Goal: Communication & Community: Participate in discussion

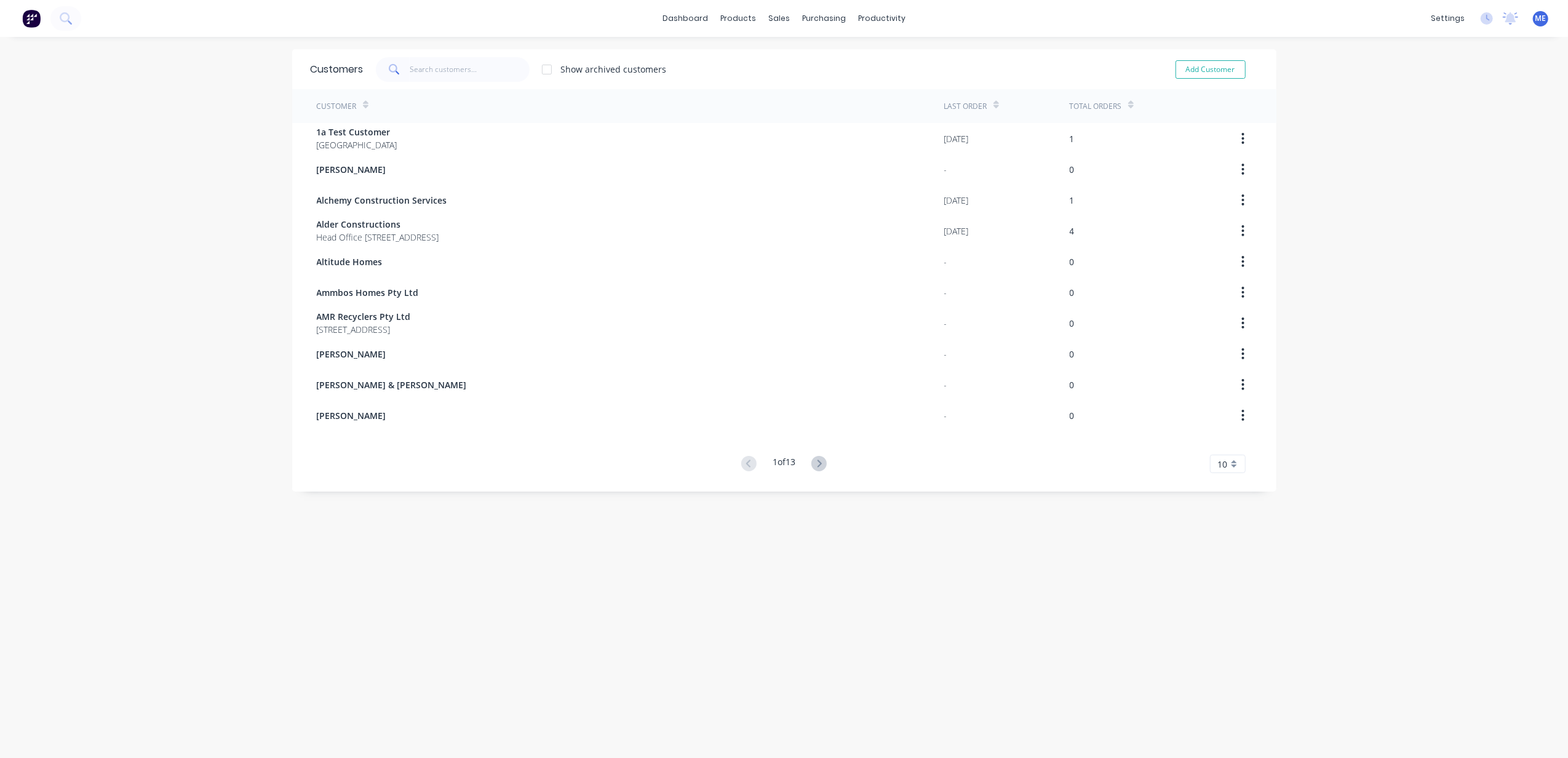
click at [169, 24] on div "dashboard products sales purchasing productivity dashboard products Product Cat…" at bounding box center [784, 18] width 1568 height 37
click at [70, 22] on icon at bounding box center [69, 22] width 4 height 4
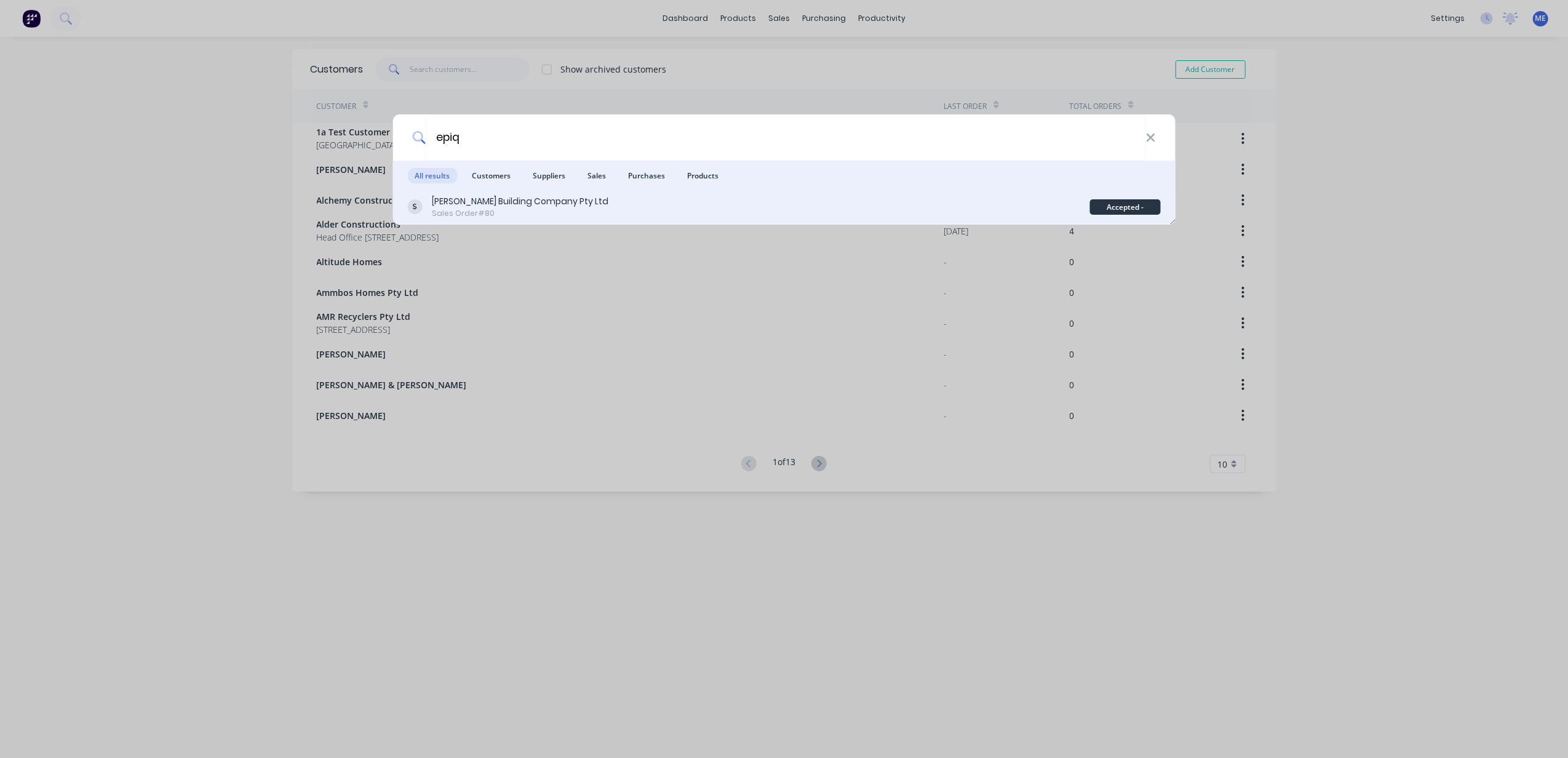
type input "epiq"
click at [520, 207] on div "[PERSON_NAME] Building Company Pty Ltd" at bounding box center [519, 201] width 177 height 13
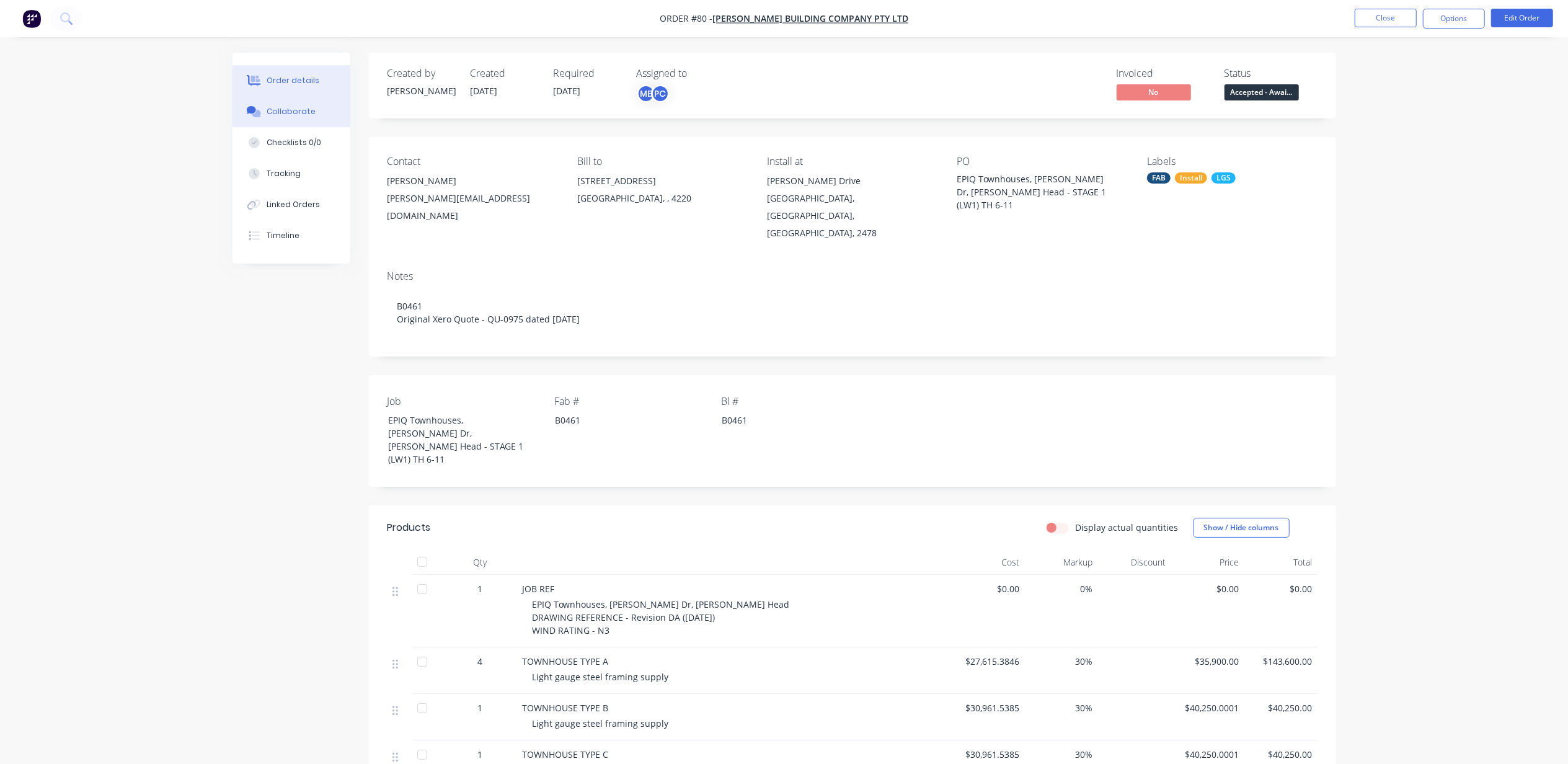
click at [281, 112] on div "Collaborate" at bounding box center [291, 112] width 49 height 11
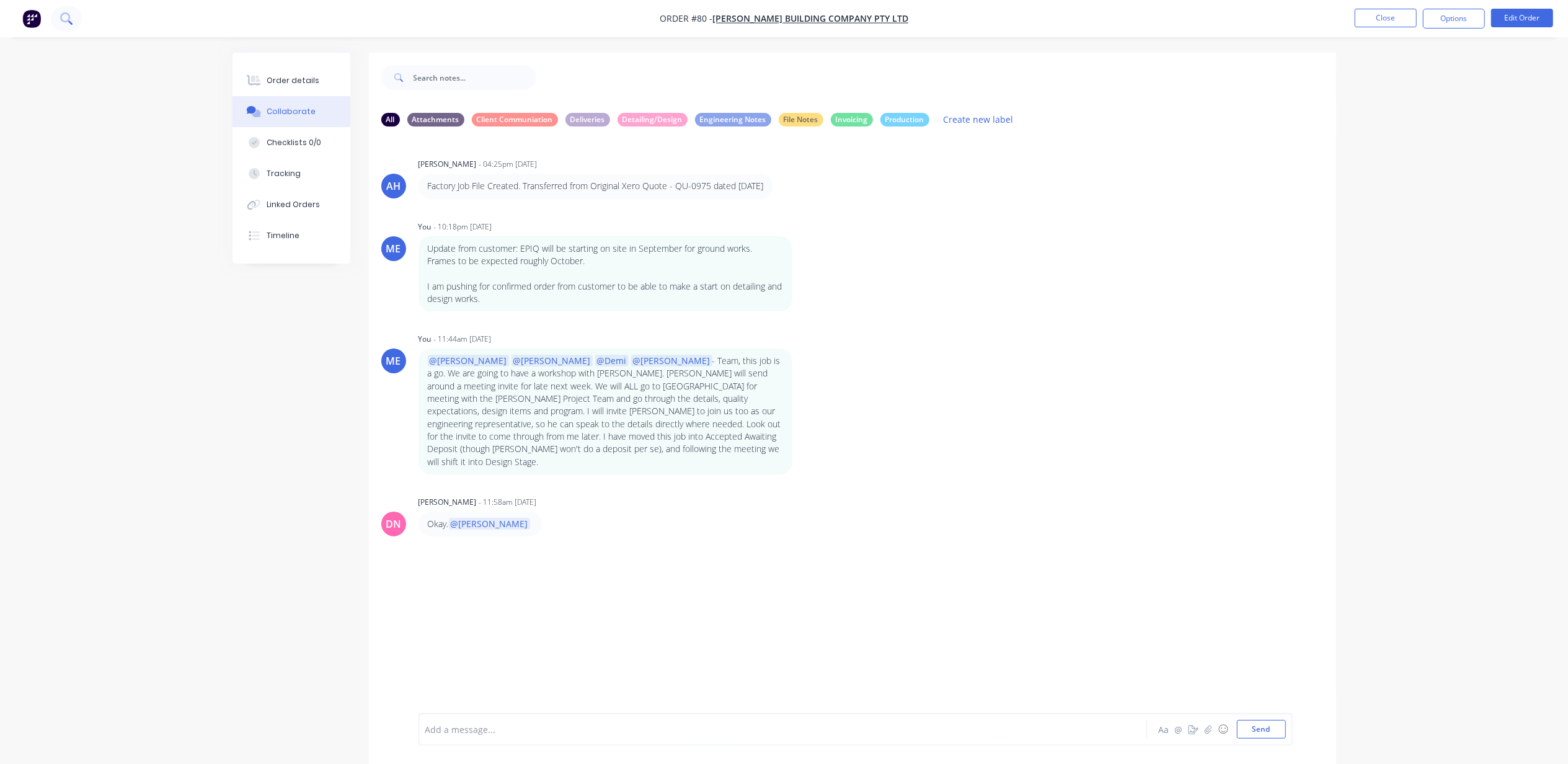
click at [70, 14] on icon at bounding box center [66, 18] width 11 height 11
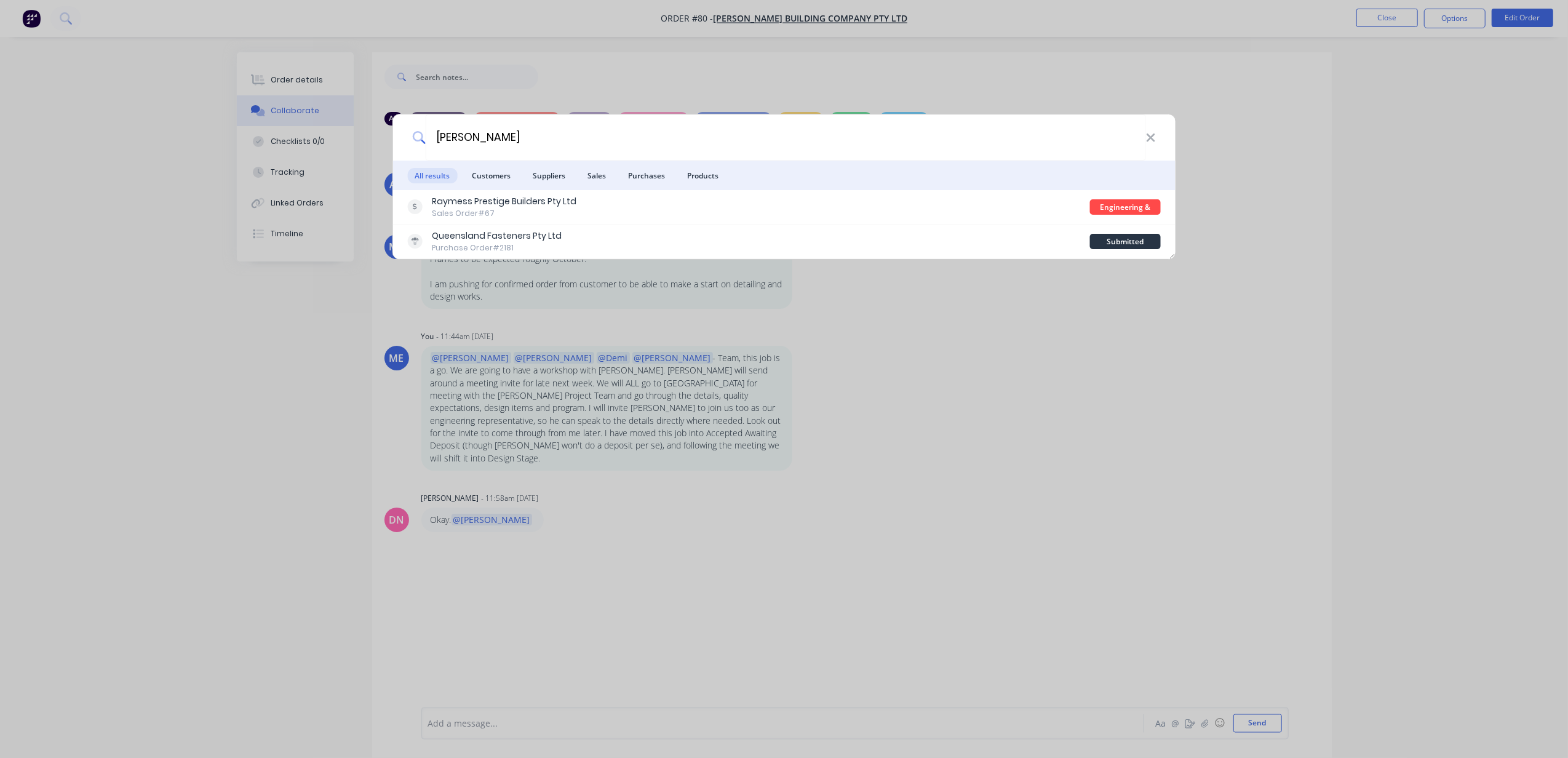
type input "[PERSON_NAME]"
click at [495, 209] on div "Sales Order #67" at bounding box center [504, 213] width 145 height 11
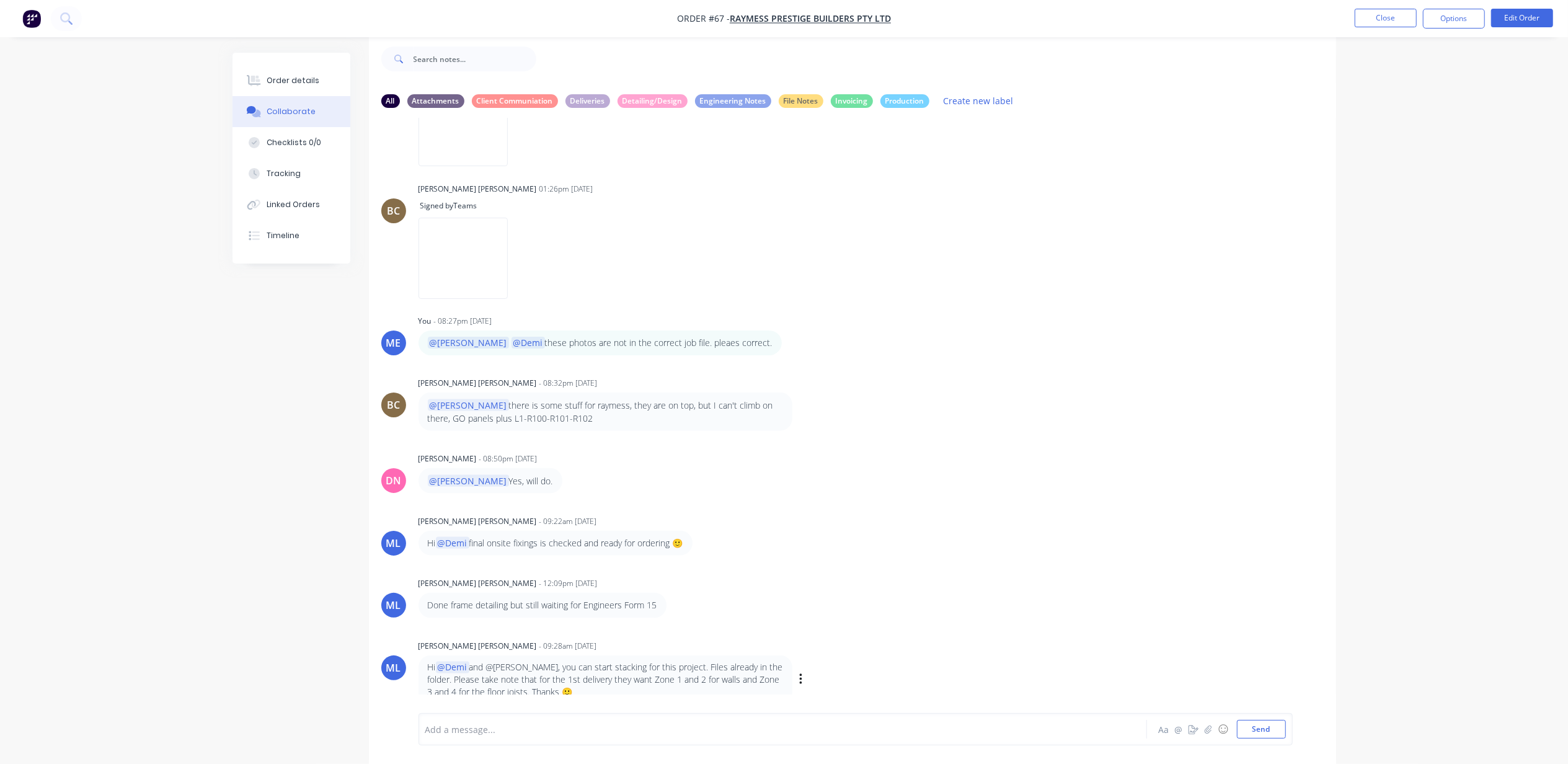
scroll to position [1816, 0]
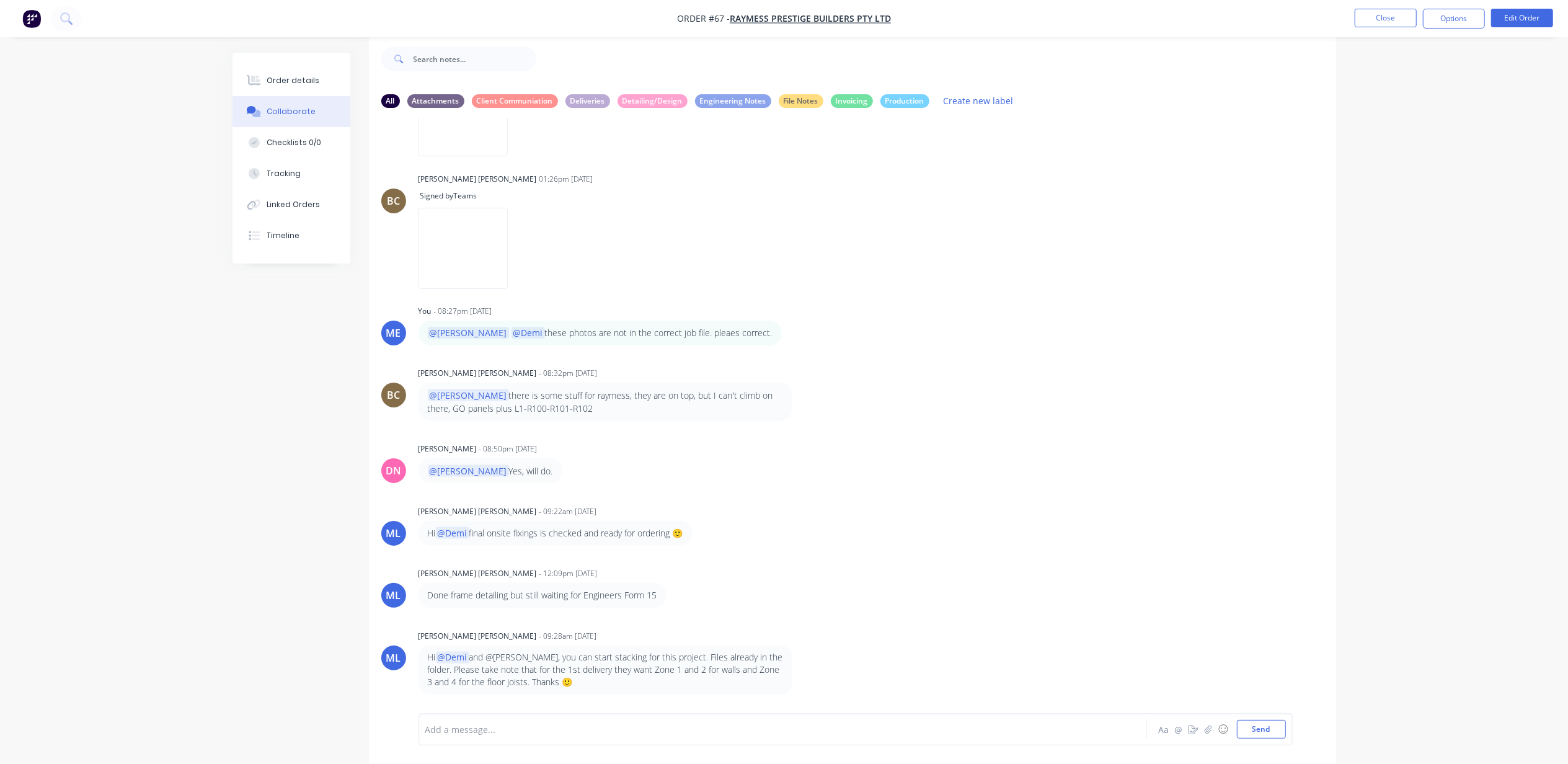
click at [591, 720] on div "Add a message..." at bounding box center [747, 729] width 645 height 19
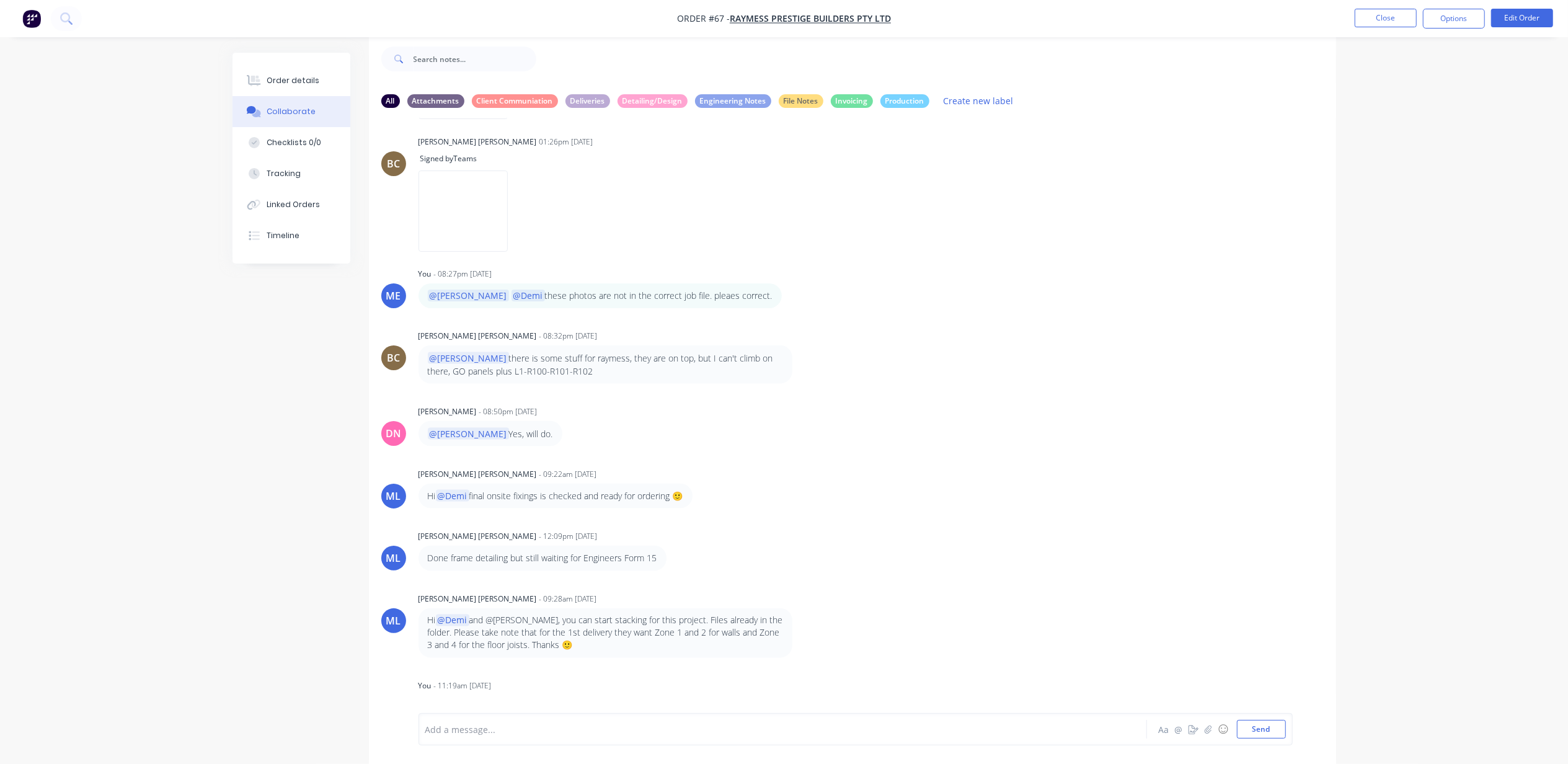
scroll to position [1878, 0]
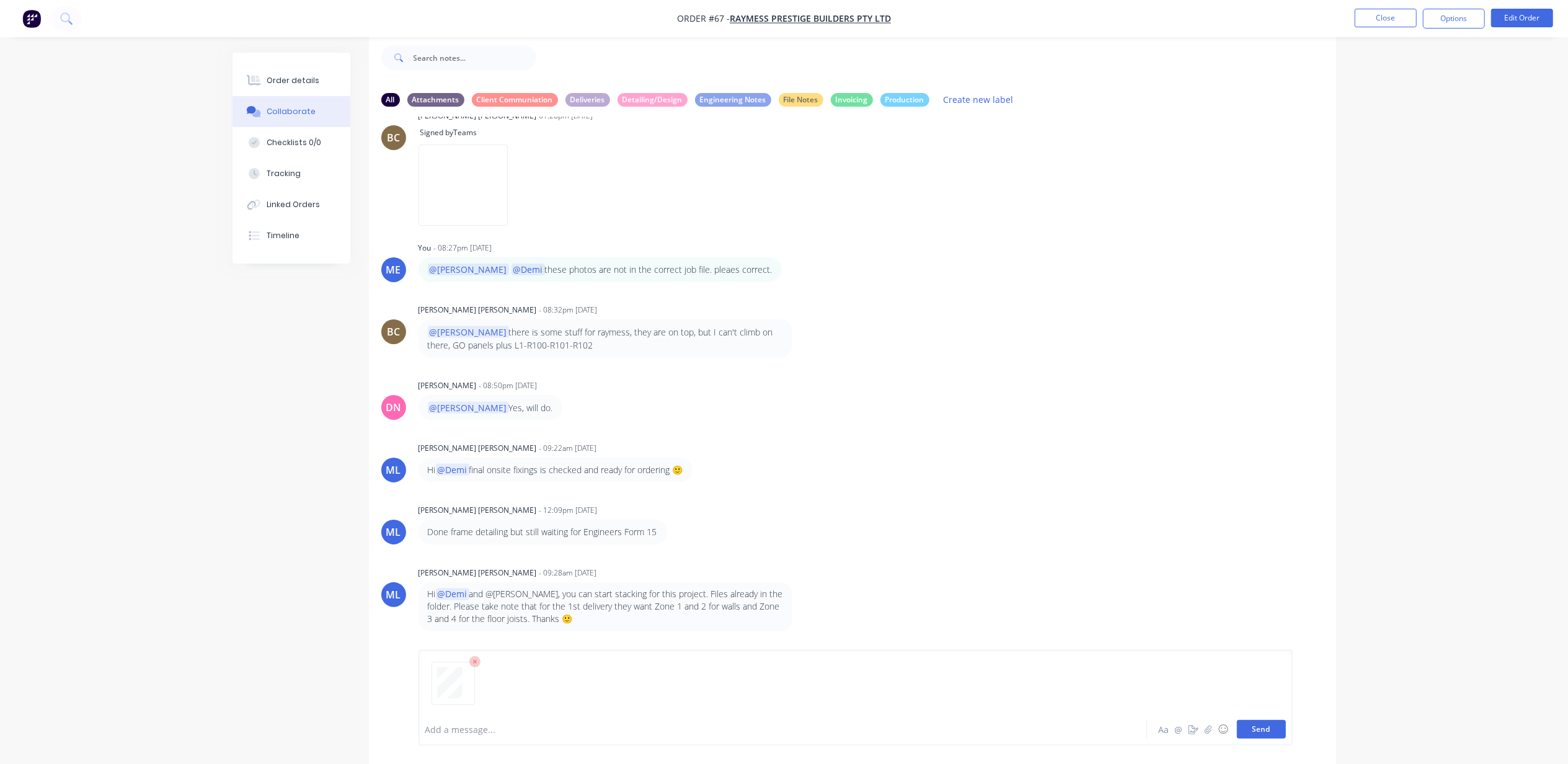
click at [1255, 725] on button "Send" at bounding box center [1261, 729] width 49 height 19
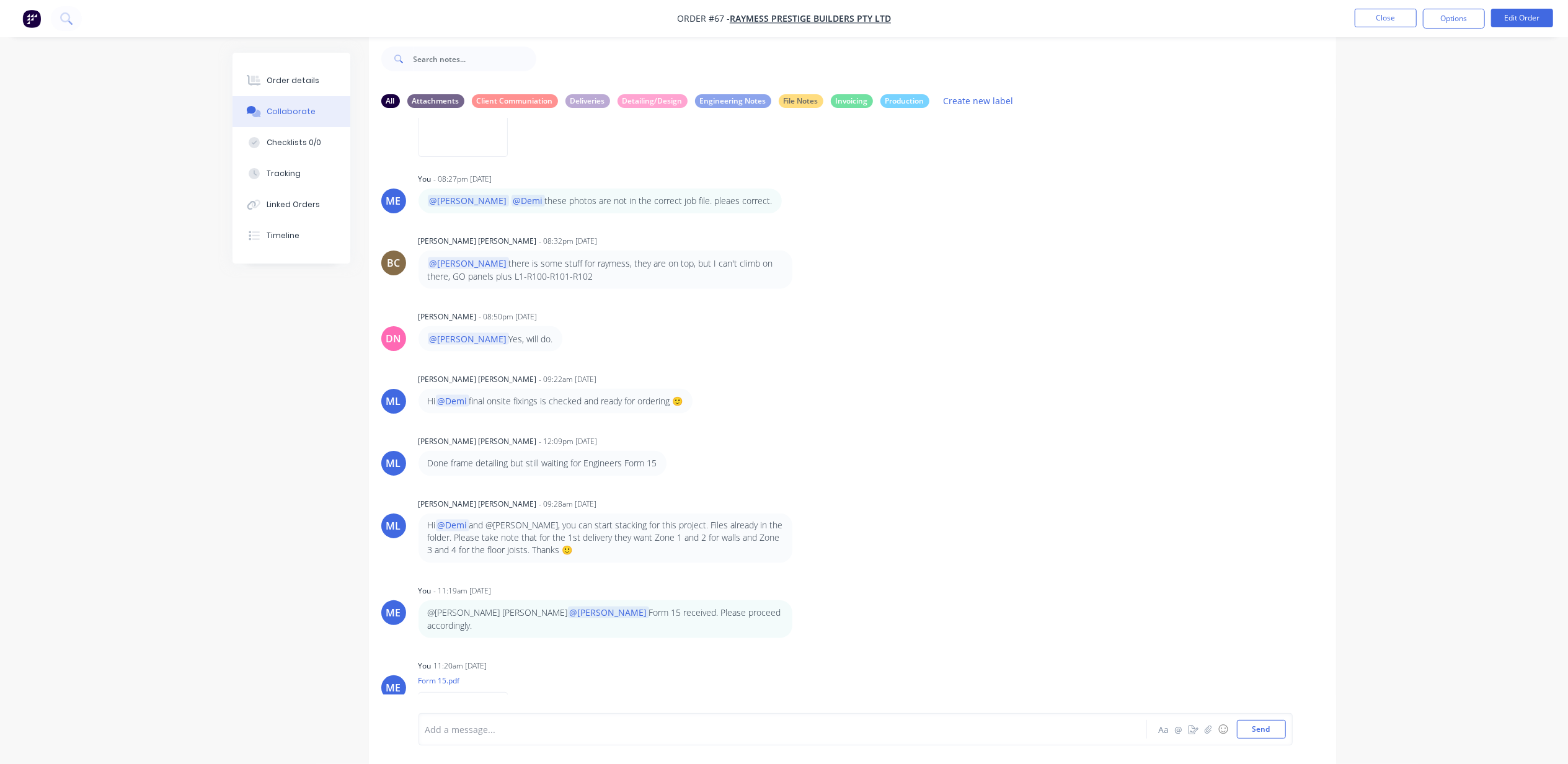
scroll to position [2020, 0]
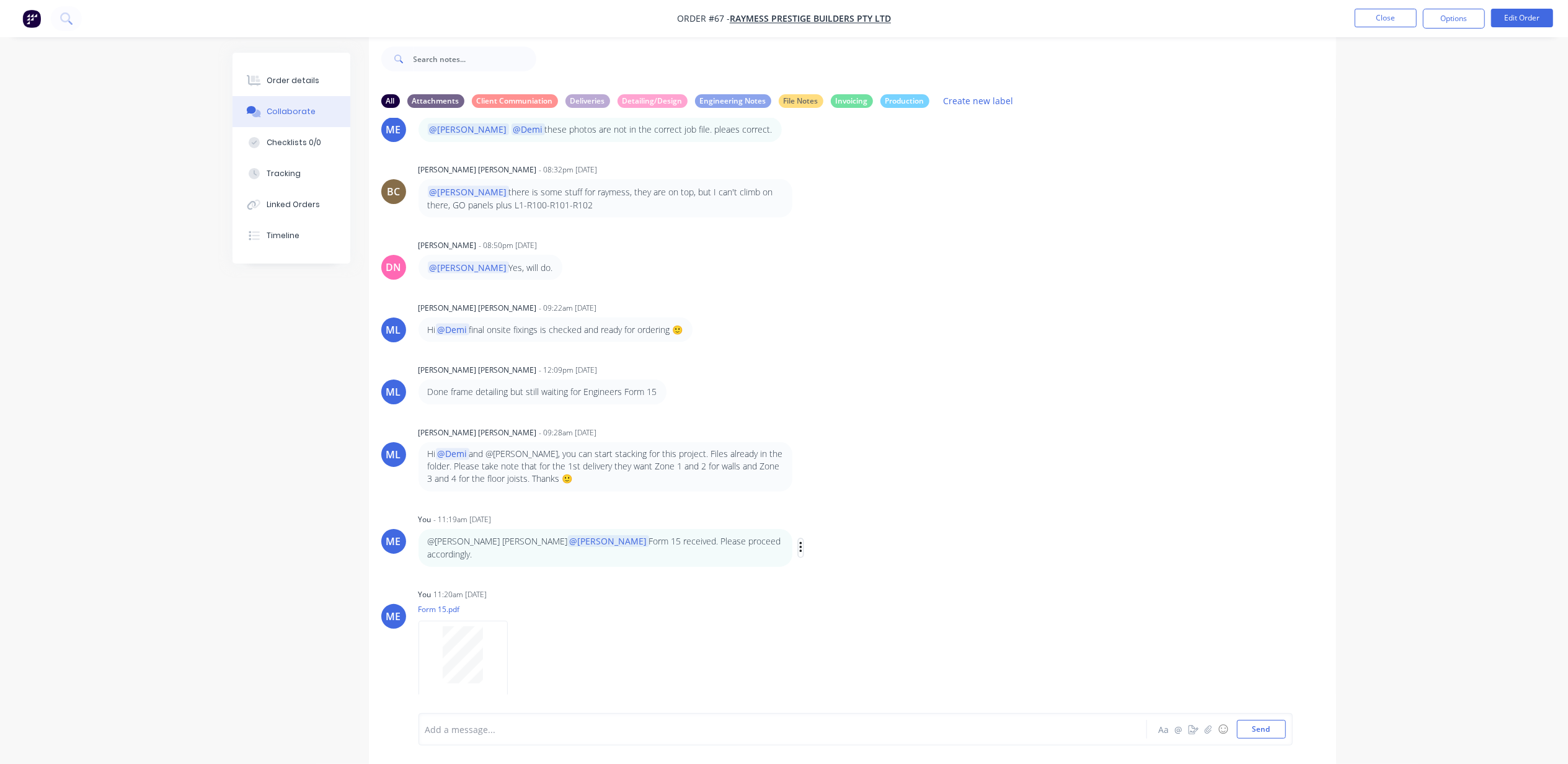
click at [798, 539] on button "button" at bounding box center [801, 548] width 5 height 18
click at [807, 564] on button "Edit" at bounding box center [846, 570] width 78 height 21
click at [482, 724] on span "Liezel" at bounding box center [471, 730] width 24 height 11
click at [583, 729] on span "@[PERSON_NAME]" at bounding box center [621, 730] width 77 height 11
click at [1257, 734] on button "Send" at bounding box center [1261, 729] width 49 height 19
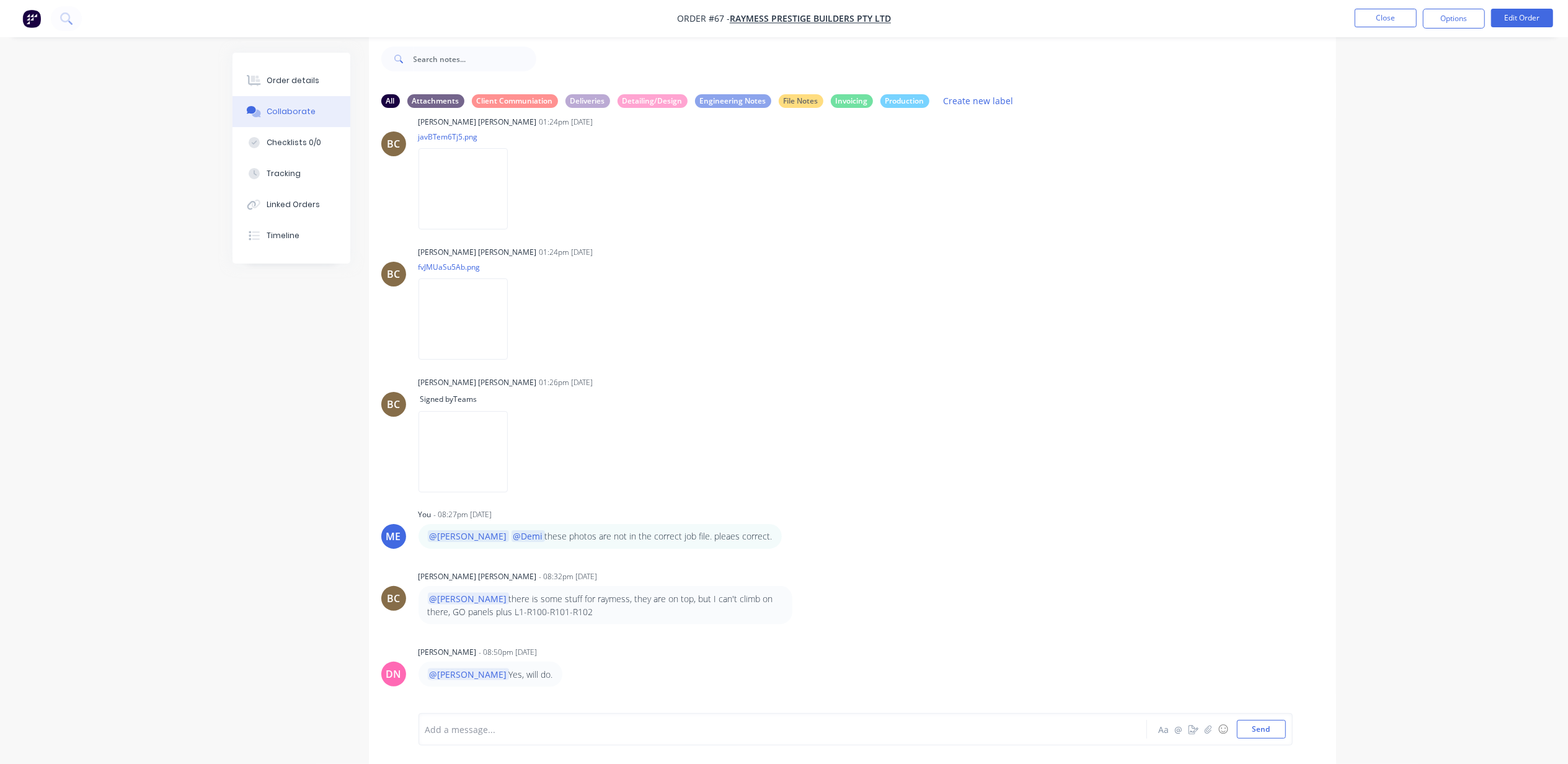
scroll to position [1606, 0]
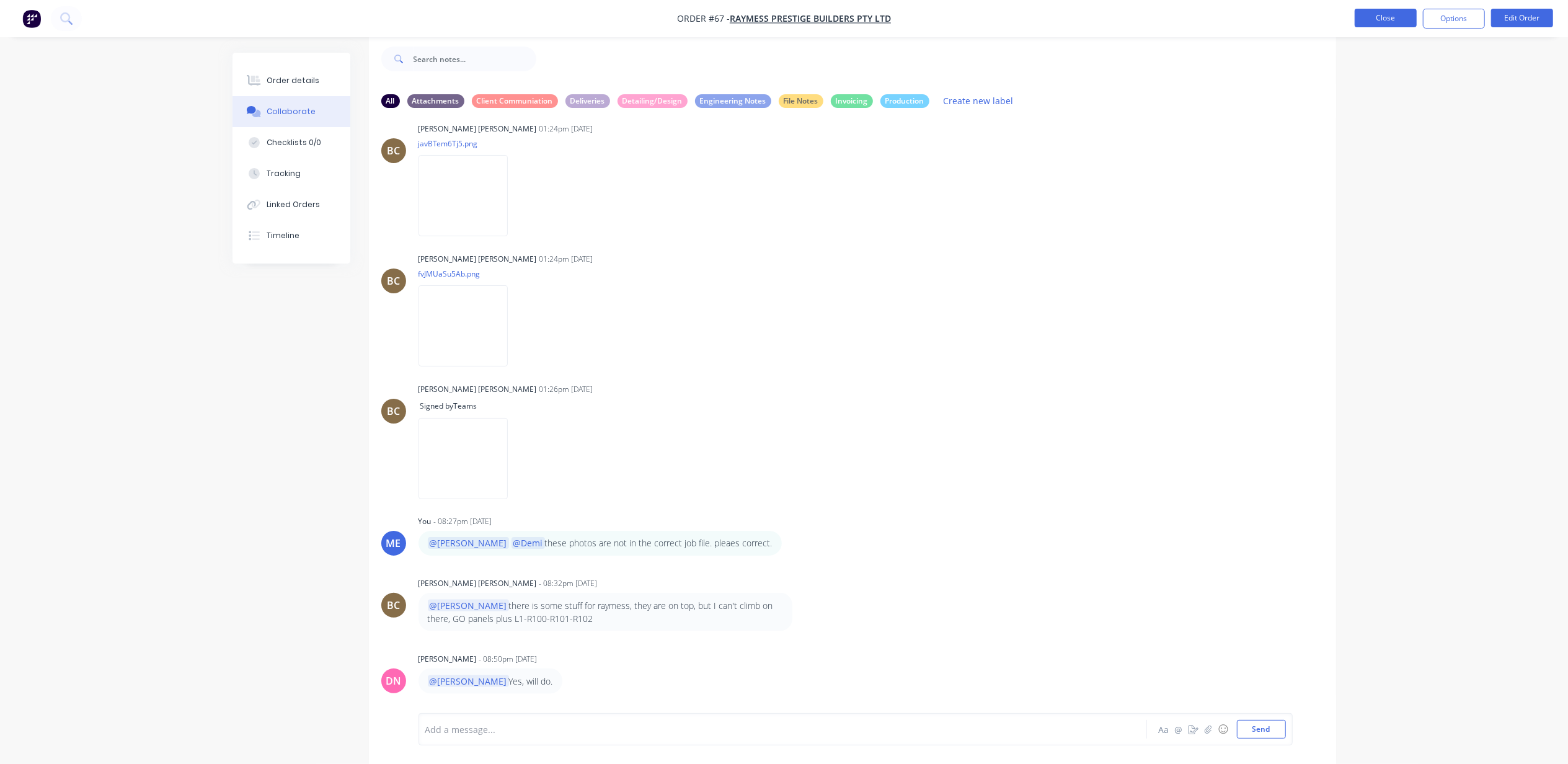
click at [1366, 19] on button "Close" at bounding box center [1386, 18] width 62 height 19
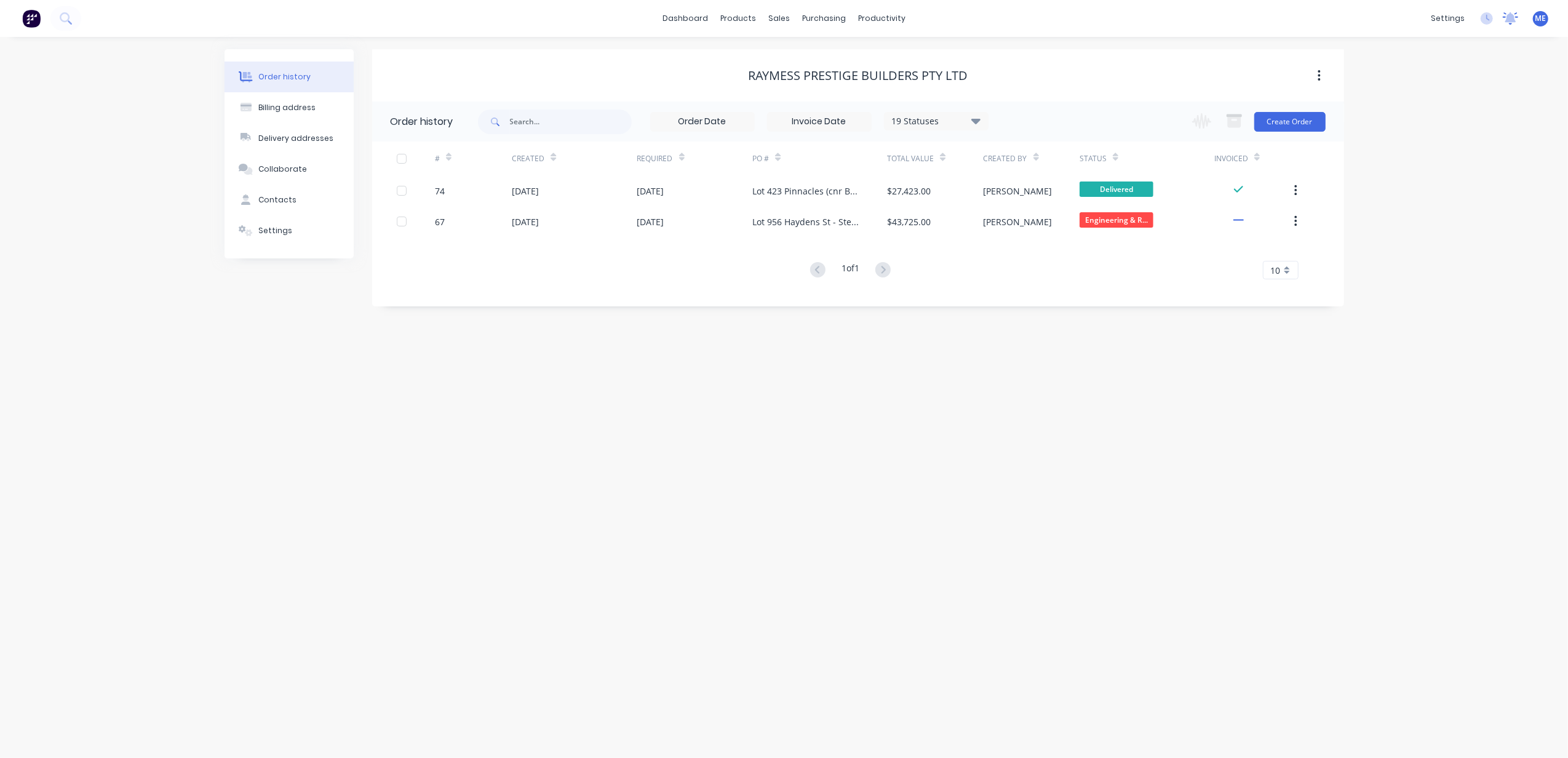
click at [1509, 22] on icon at bounding box center [1511, 17] width 11 height 10
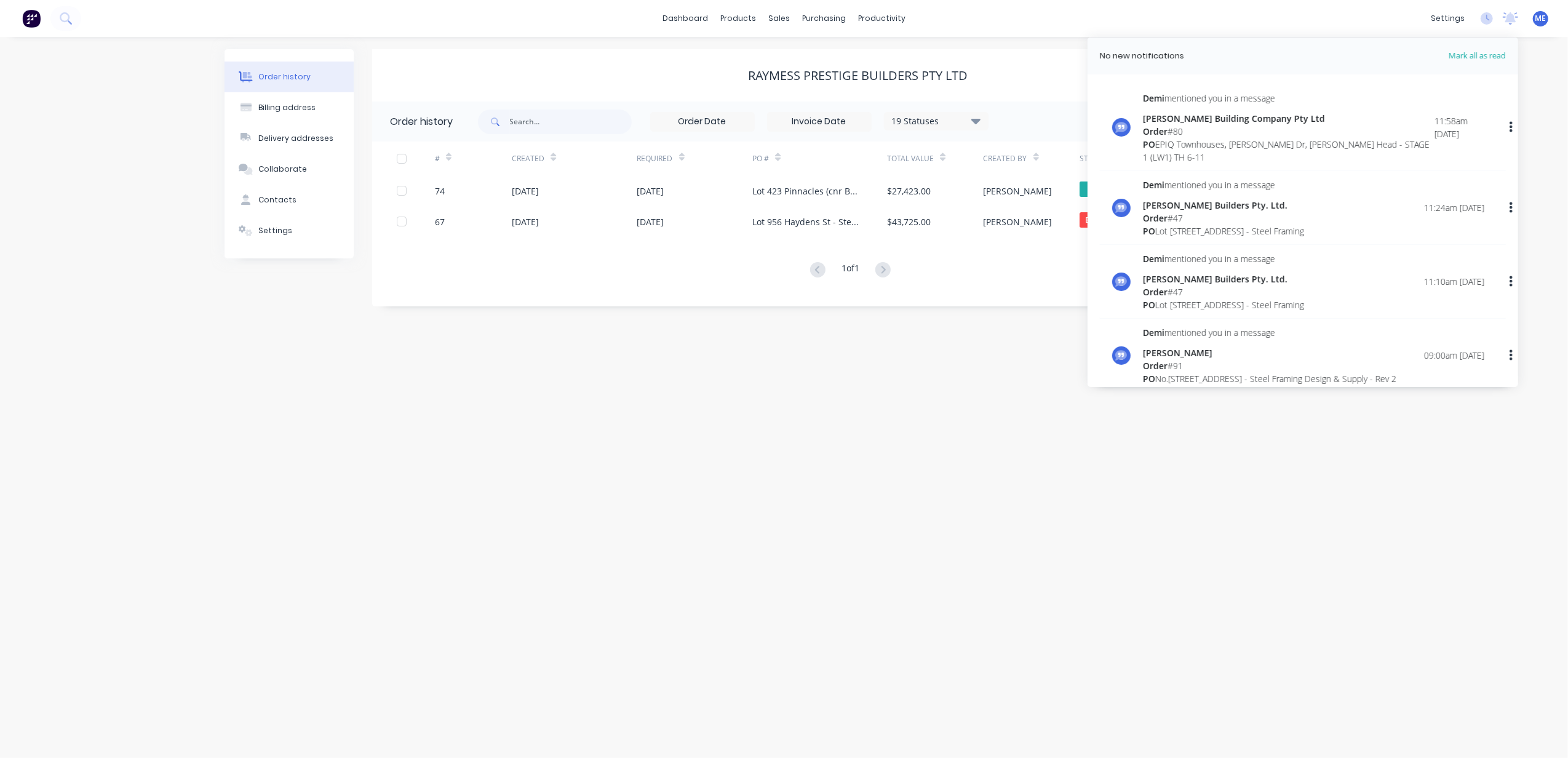
click at [1346, 512] on div "Order history Billing address Delivery addresses Collaborate Contacts Settings …" at bounding box center [784, 397] width 1568 height 721
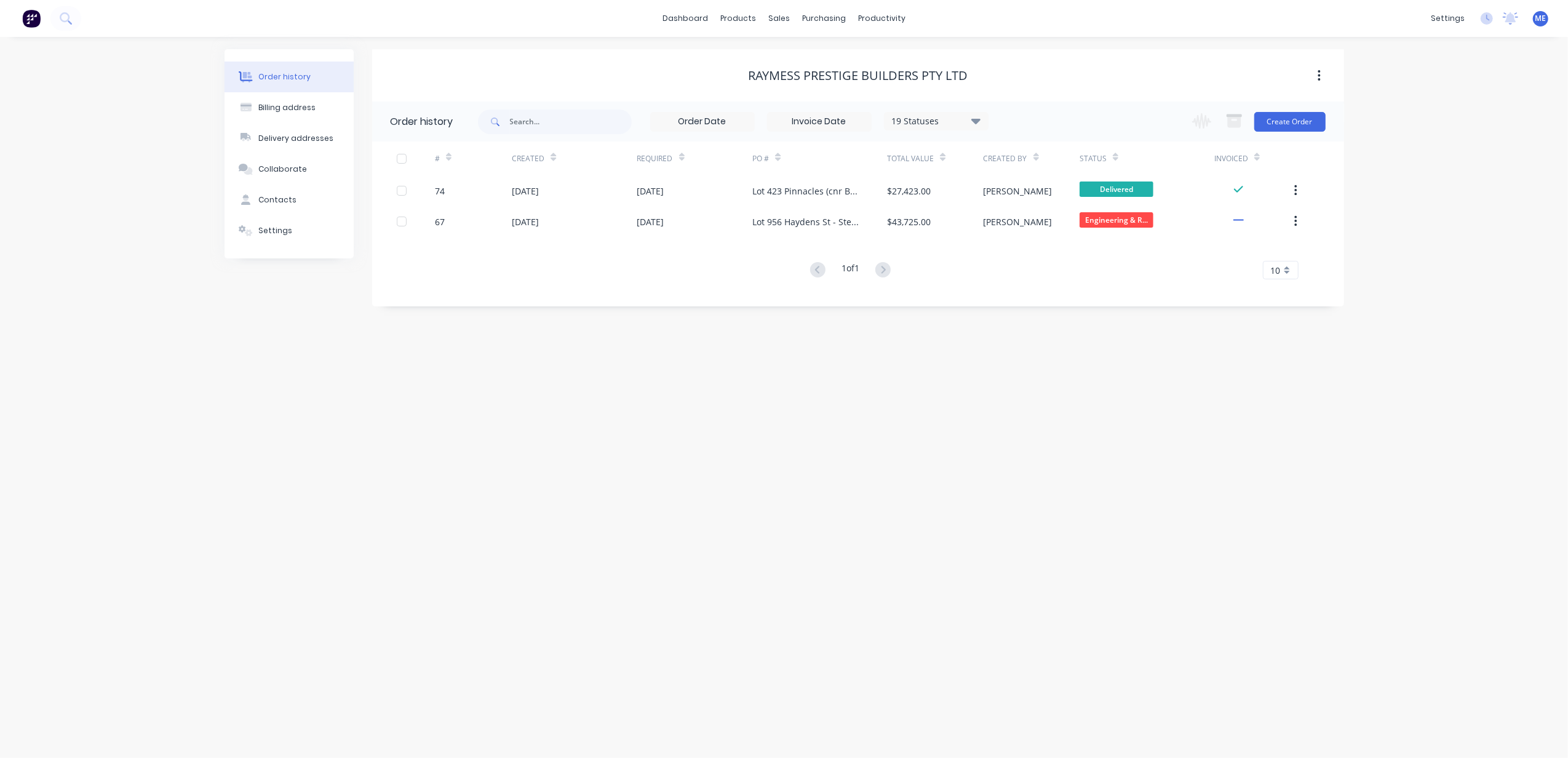
click at [209, 423] on div "Order history Billing address Delivery addresses Collaborate Contacts Settings …" at bounding box center [784, 397] width 1568 height 721
click at [69, 20] on icon at bounding box center [65, 18] width 11 height 11
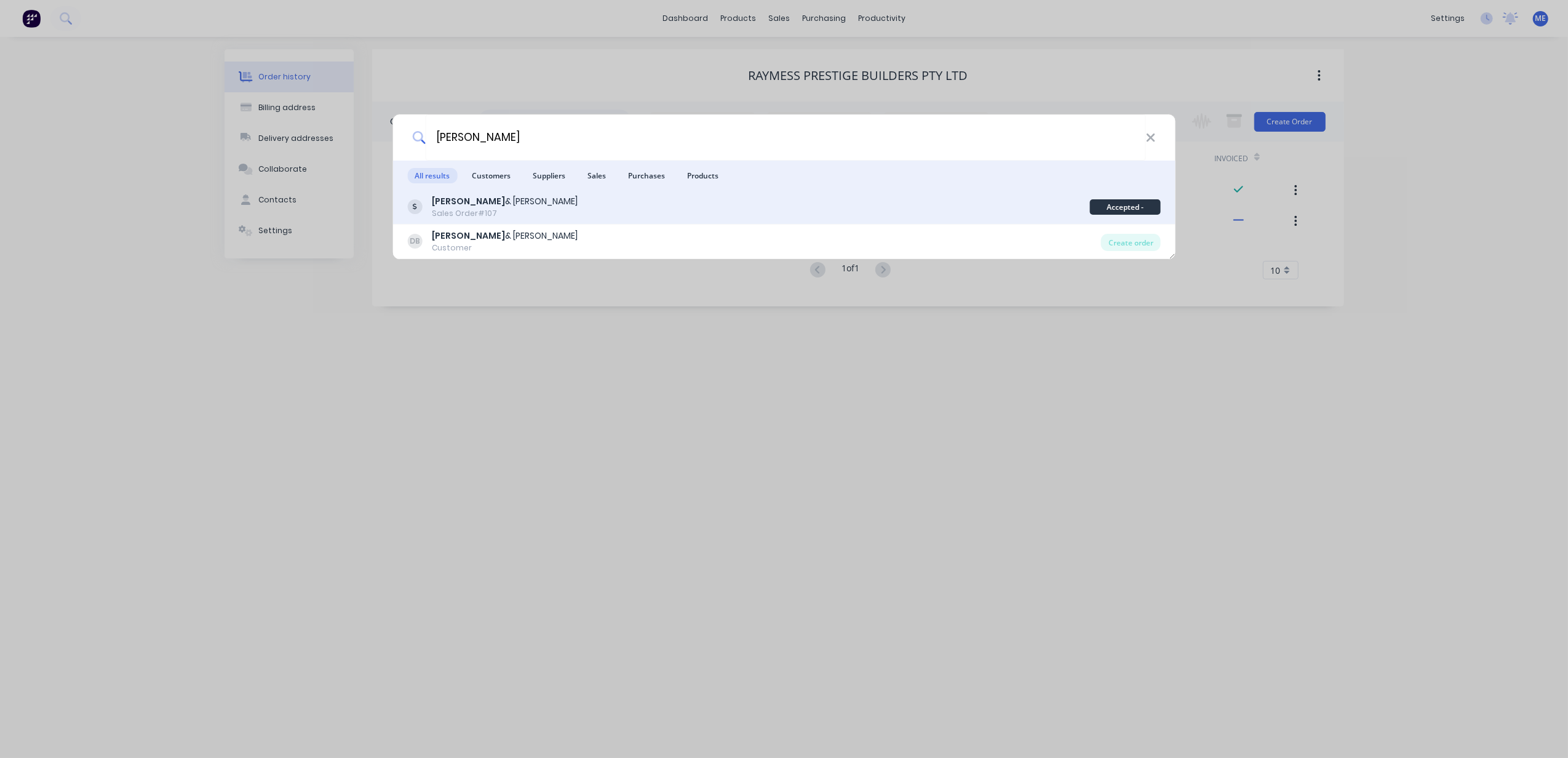
type input "[PERSON_NAME]"
click at [492, 217] on div "Sales Order #107" at bounding box center [504, 213] width 146 height 11
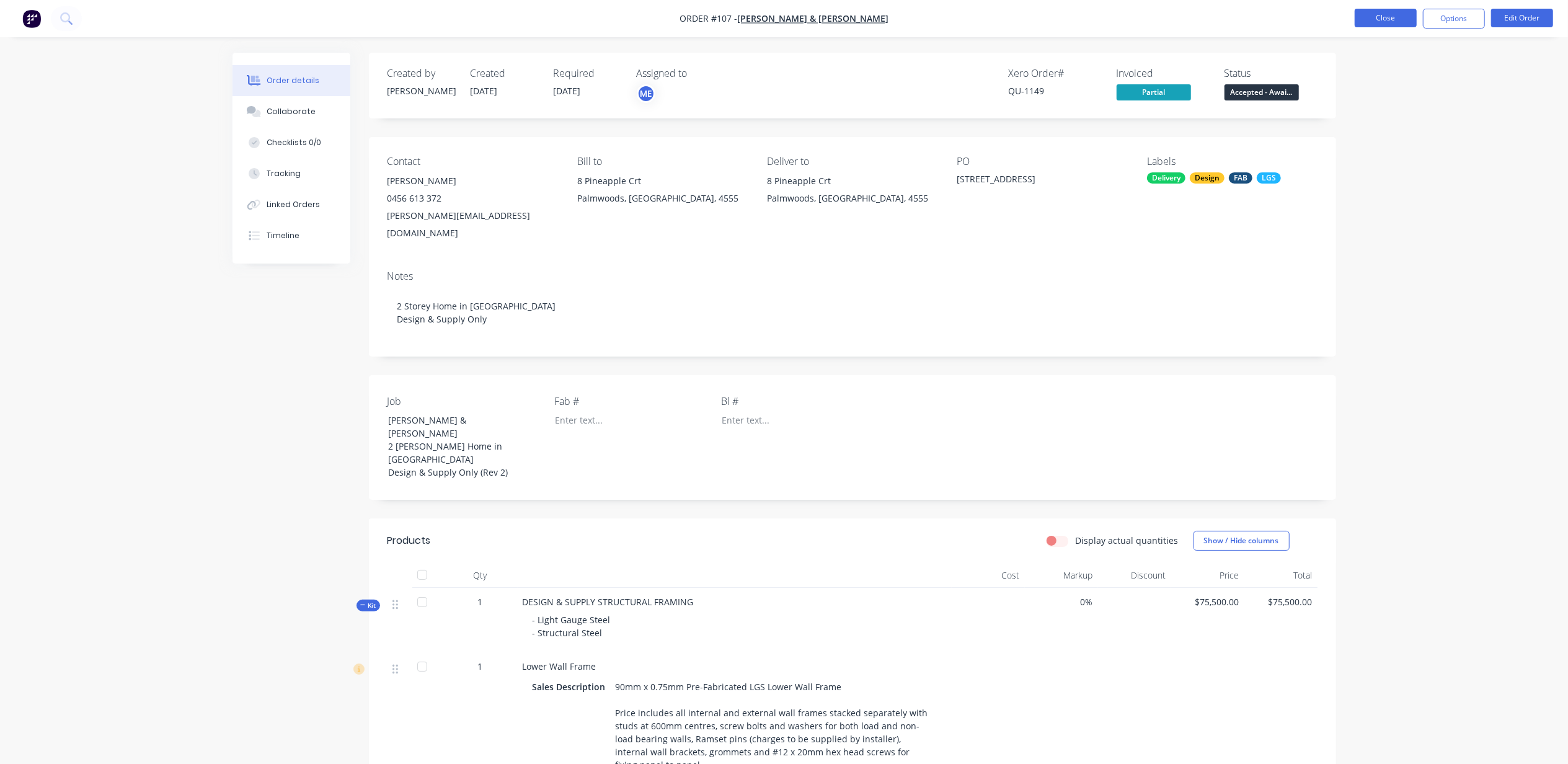
click at [1393, 18] on button "Close" at bounding box center [1386, 18] width 62 height 19
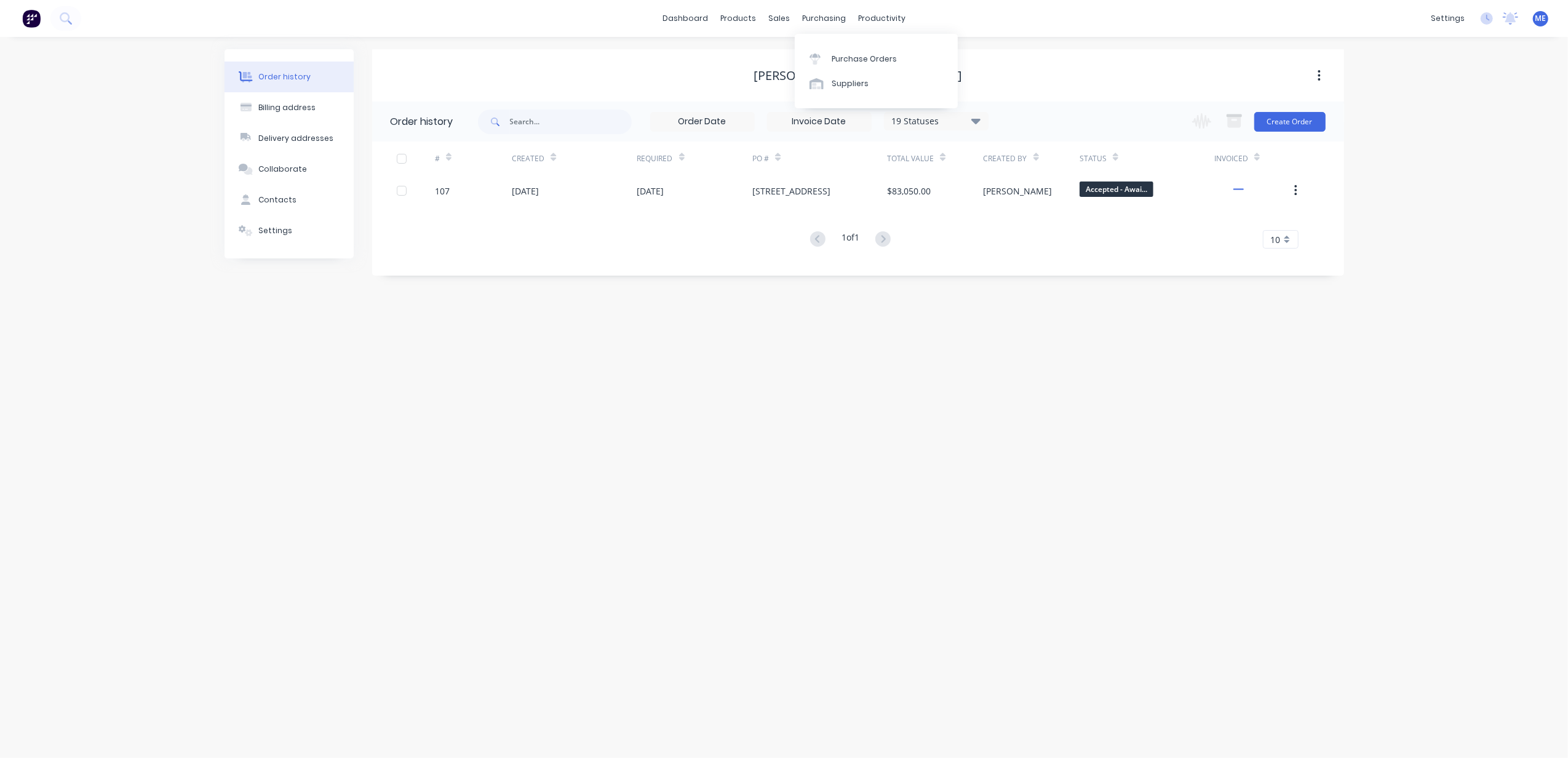
drag, startPoint x: 687, startPoint y: 444, endPoint x: 710, endPoint y: 465, distance: 31.1
click at [700, 456] on div "Order history Billing address Delivery addresses Collaborate Contacts Settings …" at bounding box center [784, 397] width 1568 height 721
